Goal: Find specific page/section: Find specific page/section

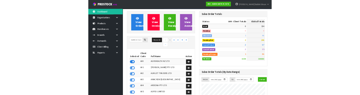
scroll to position [40, 0]
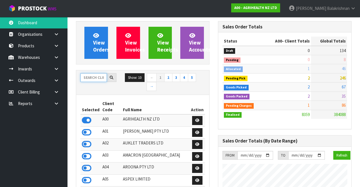
click at [94, 78] on input "text" at bounding box center [93, 77] width 26 height 9
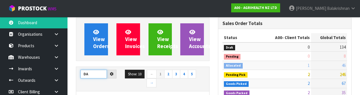
type input "DA"
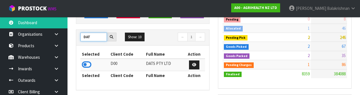
type input "DAT"
click at [85, 64] on icon at bounding box center [87, 65] width 10 height 8
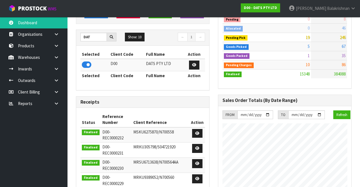
scroll to position [454, 142]
click at [61, 56] on link at bounding box center [59, 57] width 18 height 12
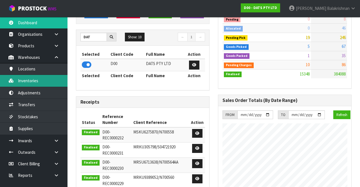
click at [50, 82] on link "Inventories" at bounding box center [34, 81] width 68 height 12
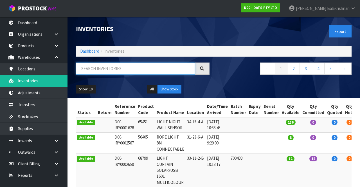
click at [105, 67] on input "text" at bounding box center [135, 68] width 119 height 12
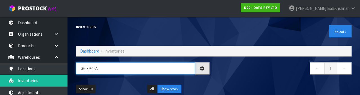
type input "36-39-1-A"
